Goal: Task Accomplishment & Management: Manage account settings

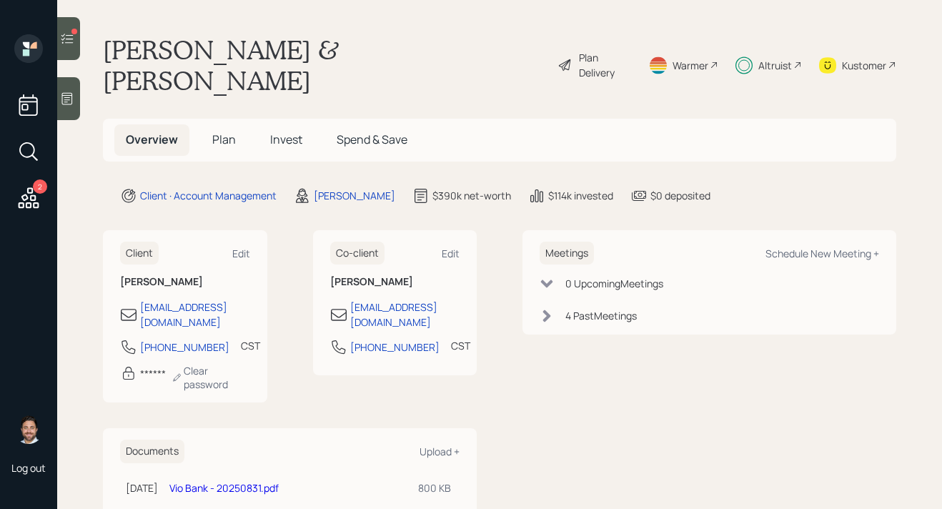
click at [72, 44] on icon at bounding box center [67, 38] width 14 height 14
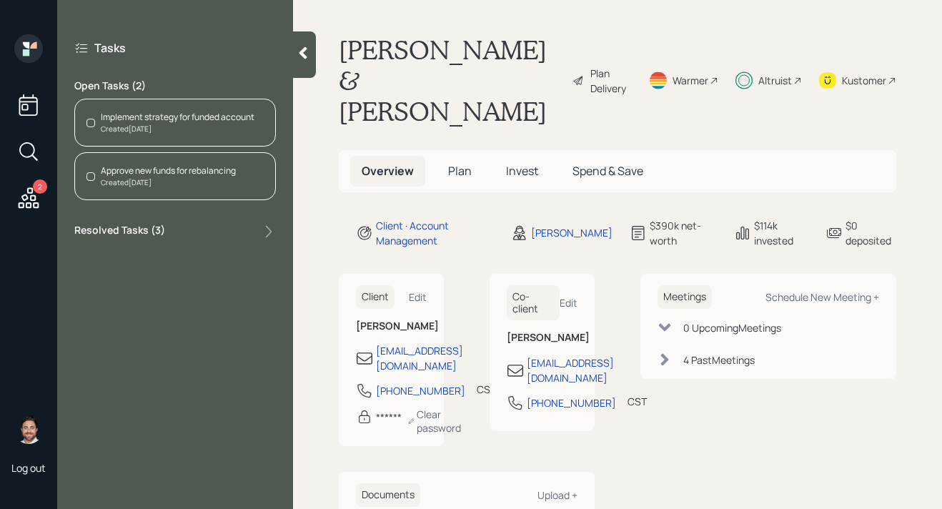
click at [163, 170] on div "Approve new funds for rebalancing" at bounding box center [168, 170] width 135 height 13
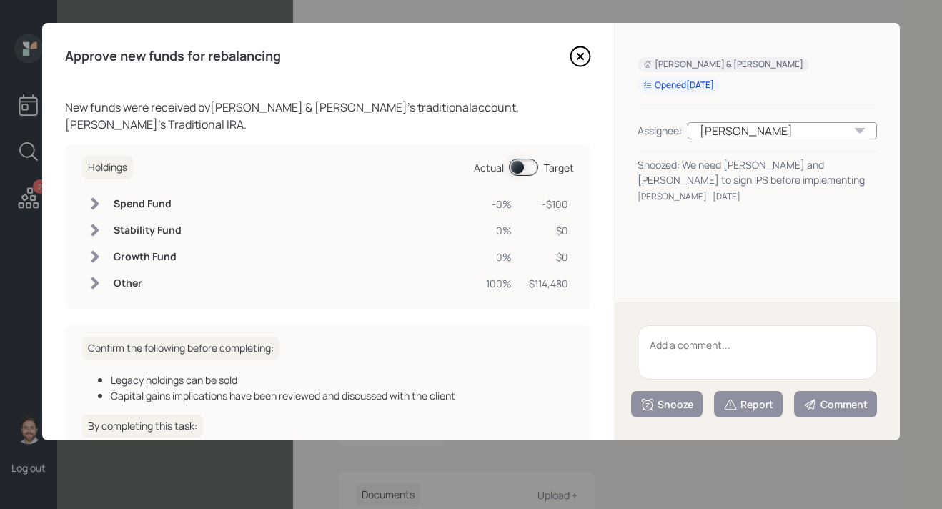
click at [589, 51] on icon at bounding box center [579, 56] width 21 height 21
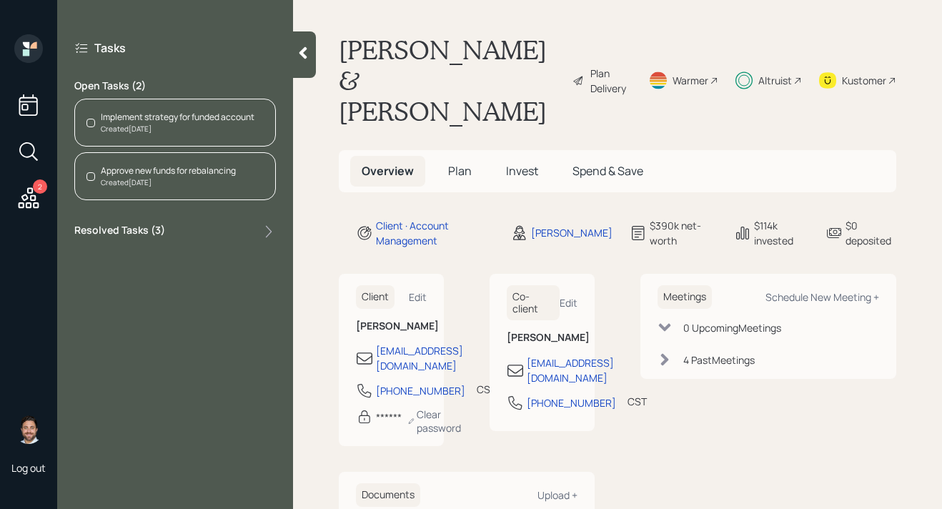
click at [228, 125] on div "Created [DATE]" at bounding box center [178, 129] width 154 height 11
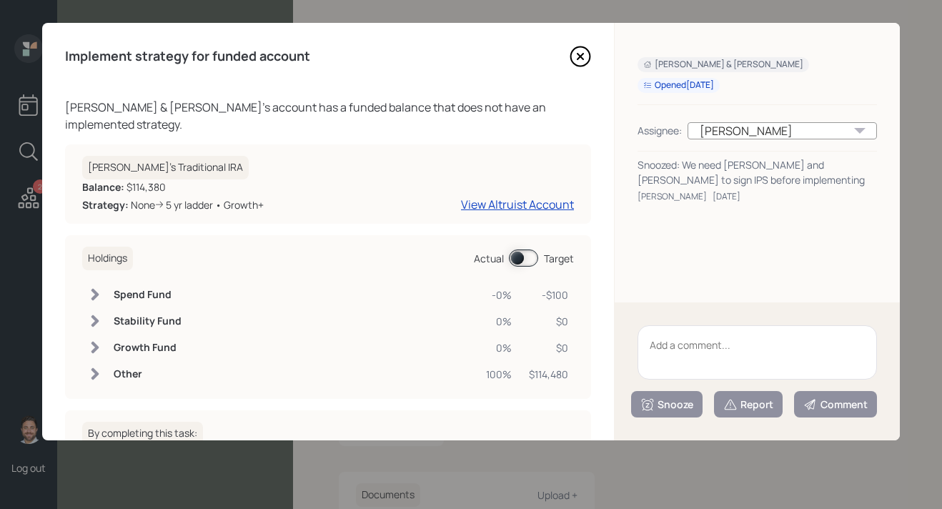
click at [571, 53] on icon at bounding box center [580, 56] width 19 height 19
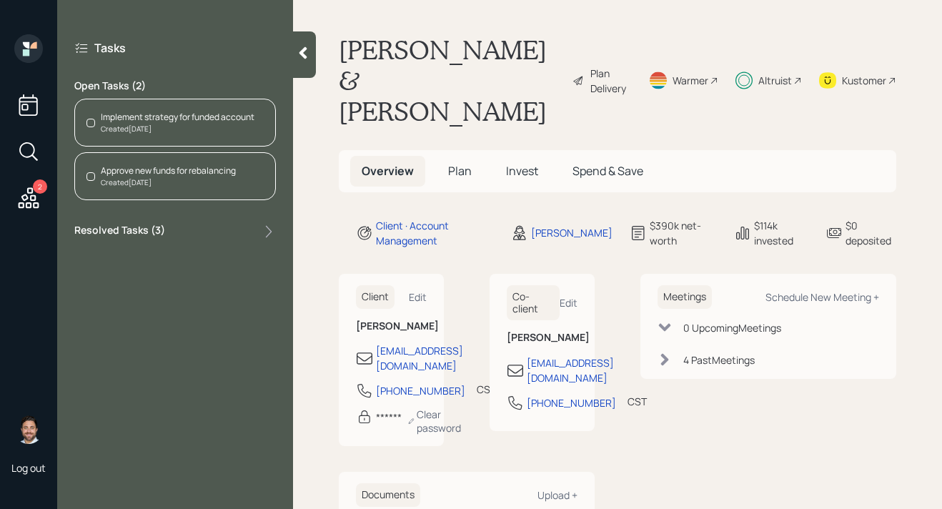
click at [529, 163] on span "Invest" at bounding box center [522, 171] width 32 height 16
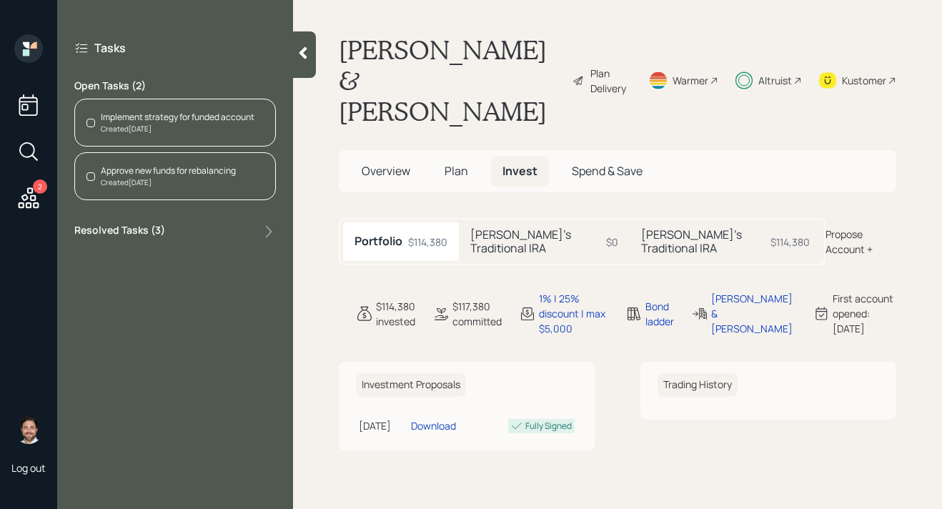
click at [637, 222] on div "[PERSON_NAME]'s Traditional IRA $114,380" at bounding box center [724, 241] width 191 height 39
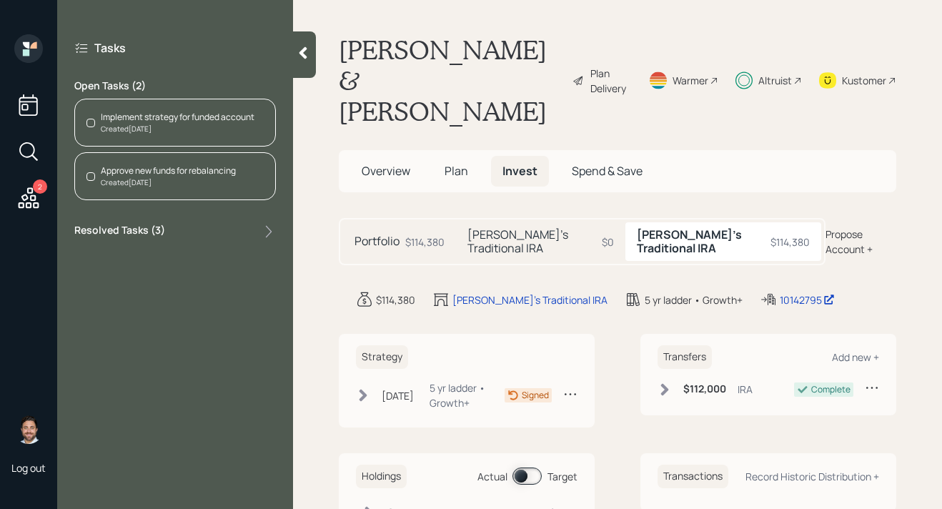
click at [189, 125] on div "Created [DATE]" at bounding box center [178, 129] width 154 height 11
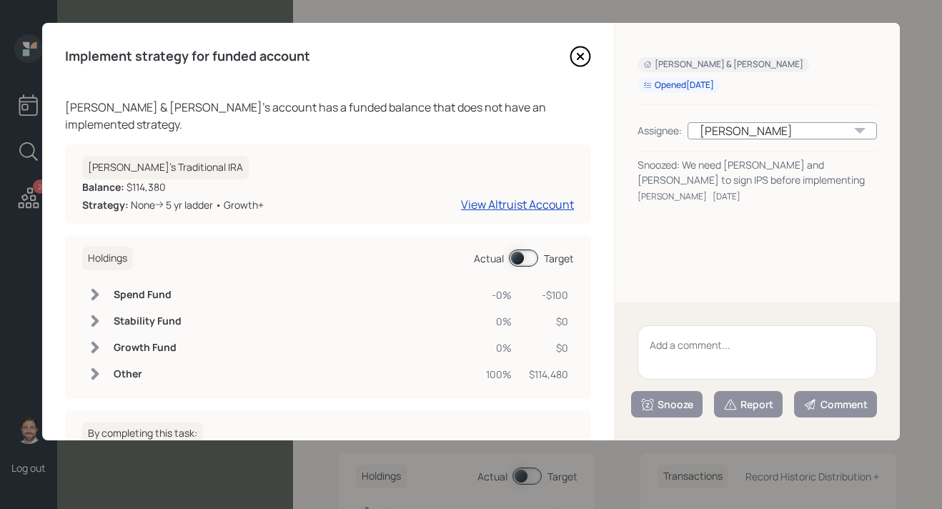
scroll to position [126, 0]
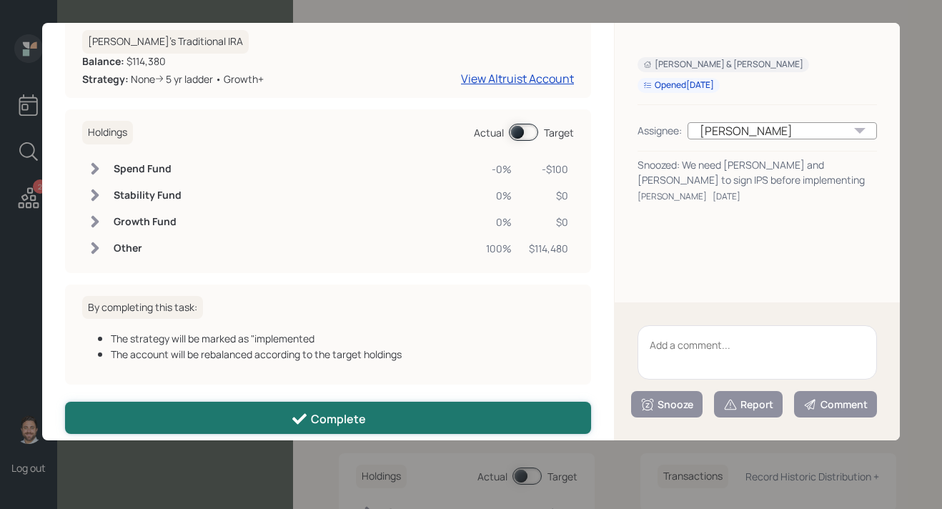
click at [395, 402] on button "Complete" at bounding box center [328, 418] width 526 height 32
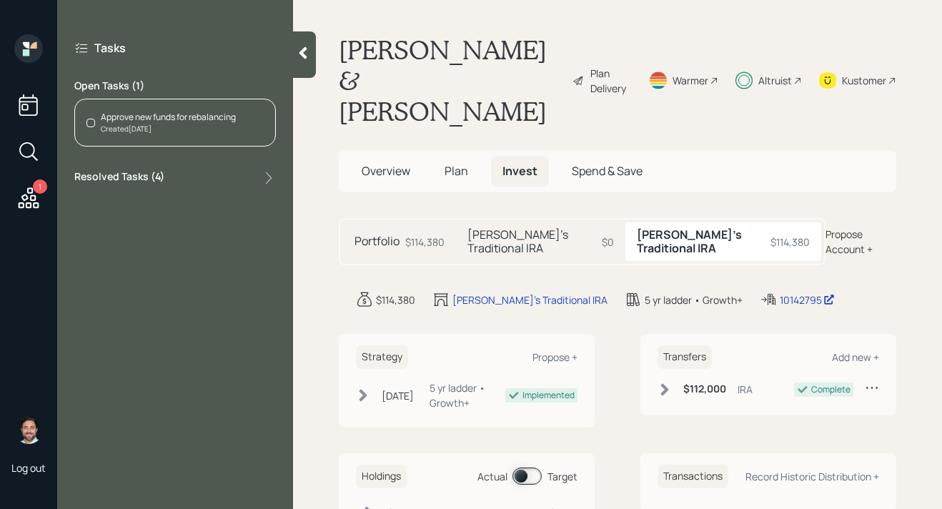
click at [184, 134] on div "Approve new funds for rebalancing Created [DATE]" at bounding box center [174, 123] width 201 height 48
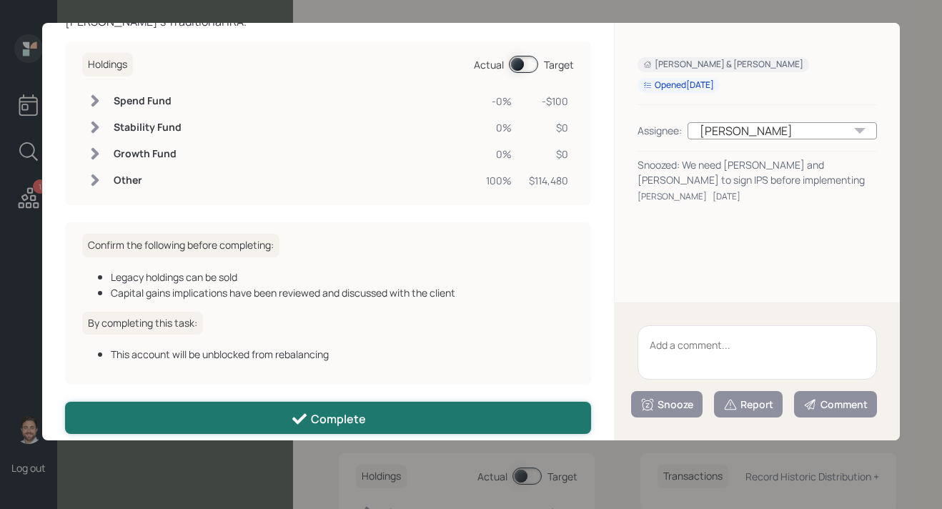
click at [313, 410] on div "Complete" at bounding box center [328, 418] width 75 height 17
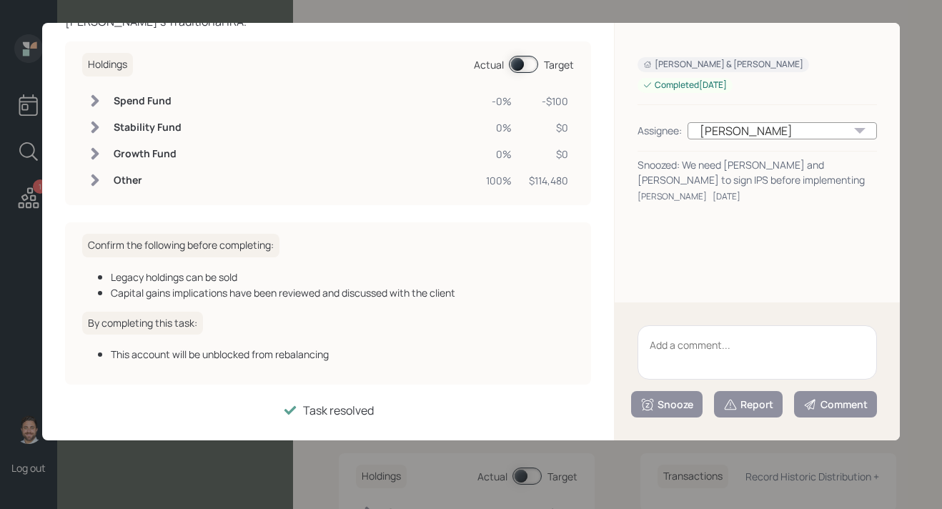
scroll to position [87, 0]
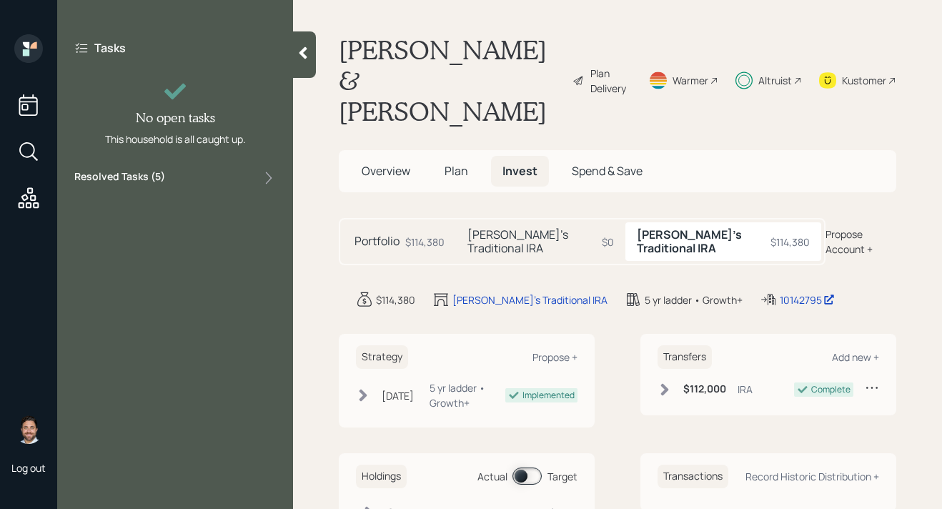
click at [849, 73] on div "Kustomer" at bounding box center [864, 80] width 44 height 15
